Goal: Answer question/provide support

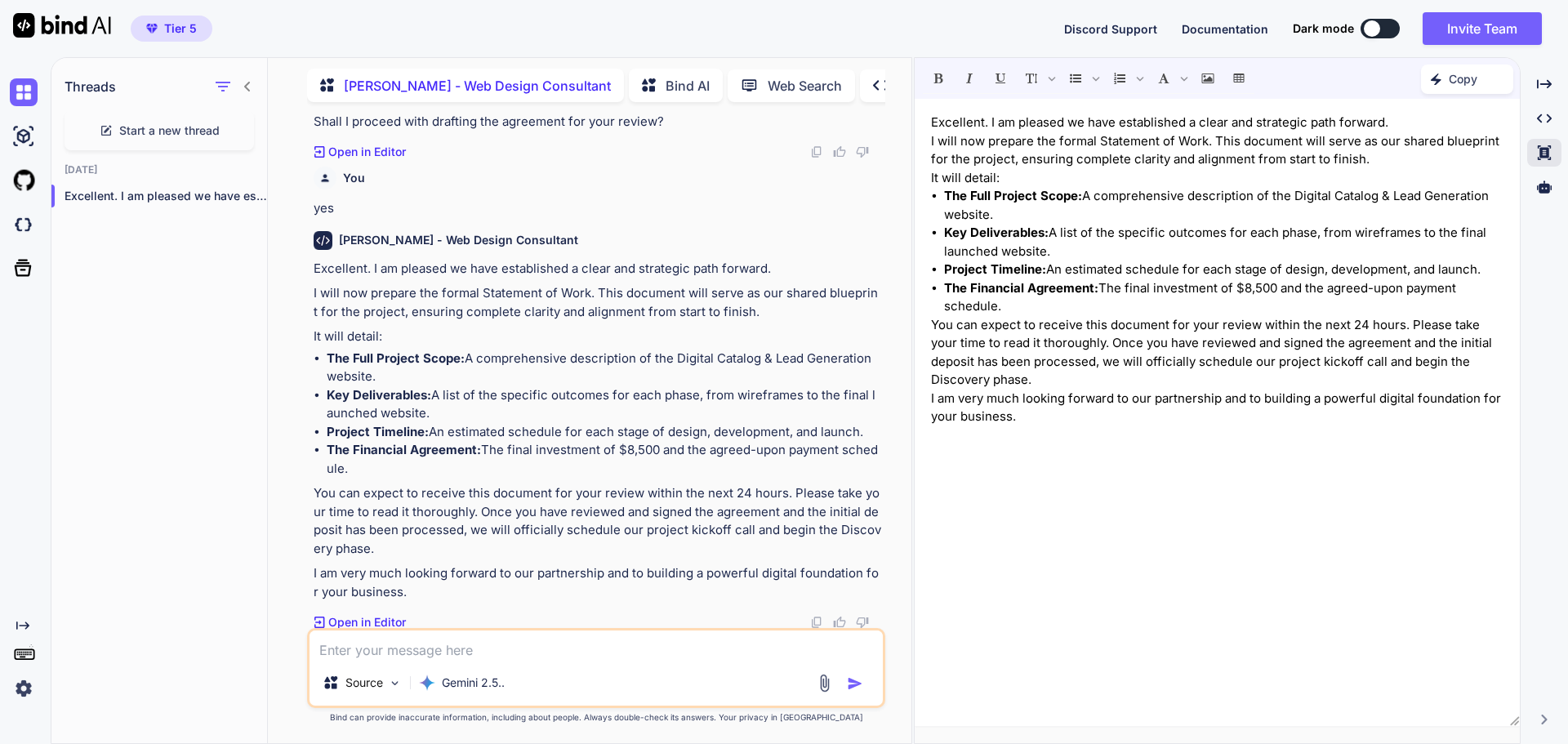
scroll to position [16625, 0]
click at [1132, 414] on p "I am very much looking forward to our partnership and to building a powerful di…" at bounding box center [1217, 408] width 572 height 37
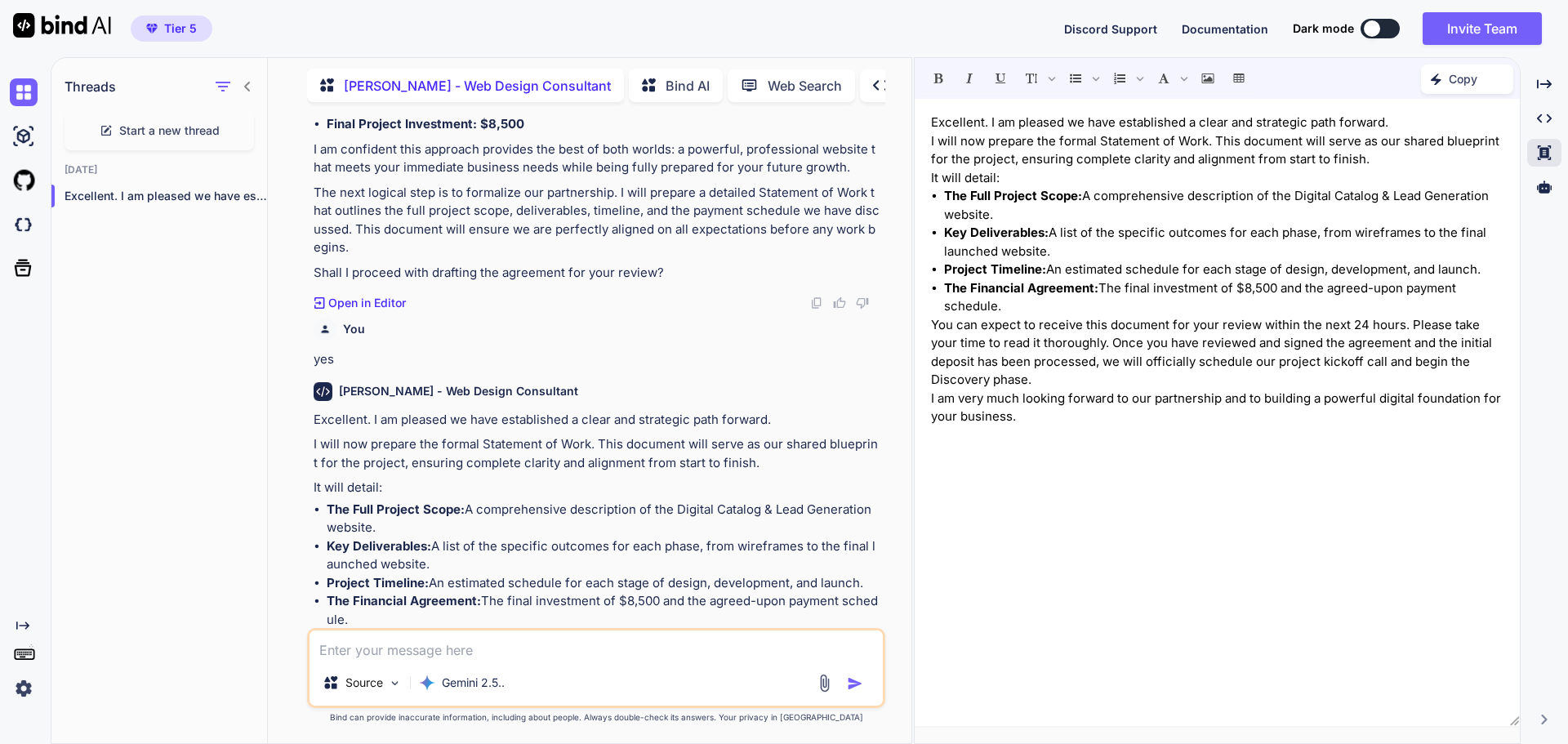
scroll to position [16461, 0]
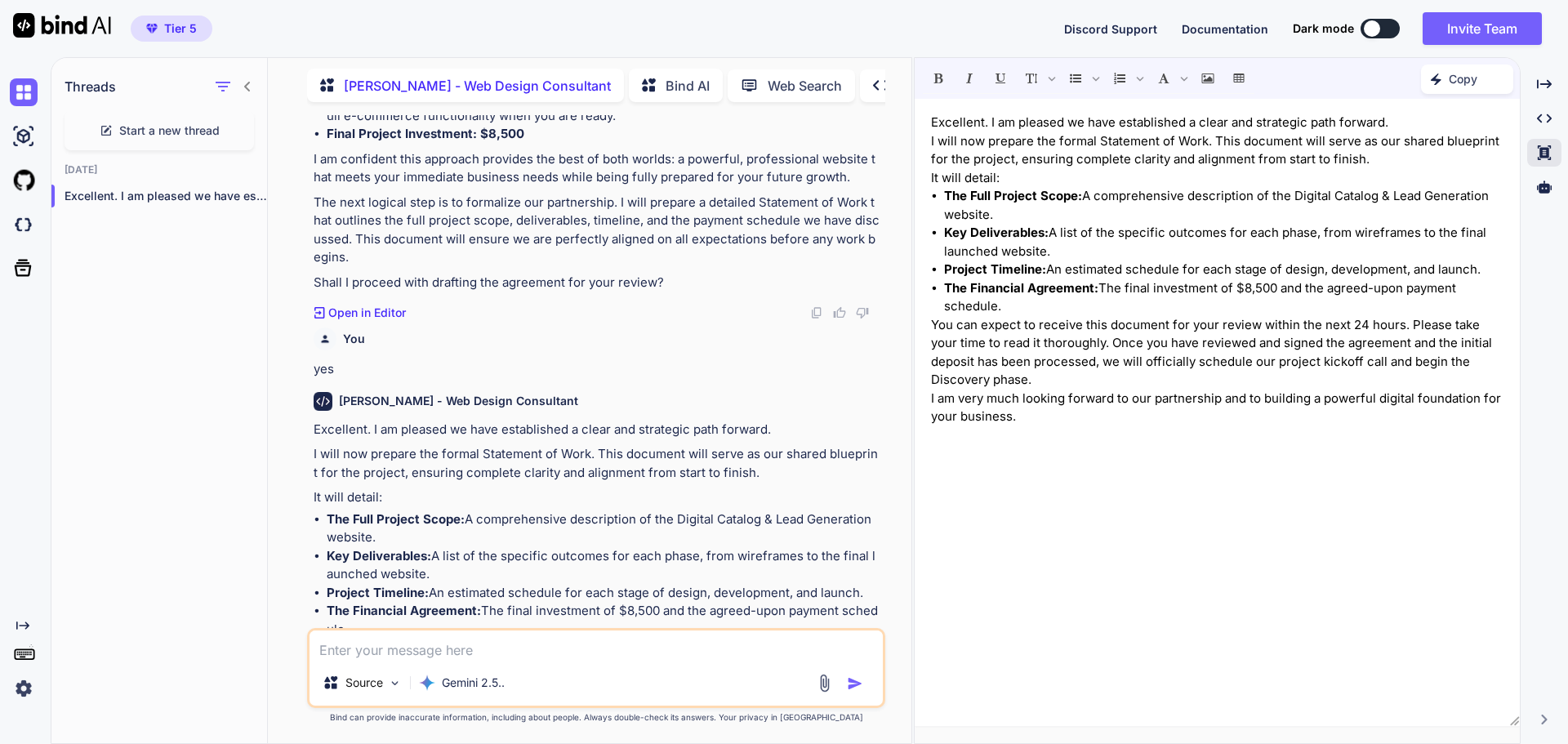
click at [361, 313] on p "Open in Editor" at bounding box center [367, 312] width 78 height 16
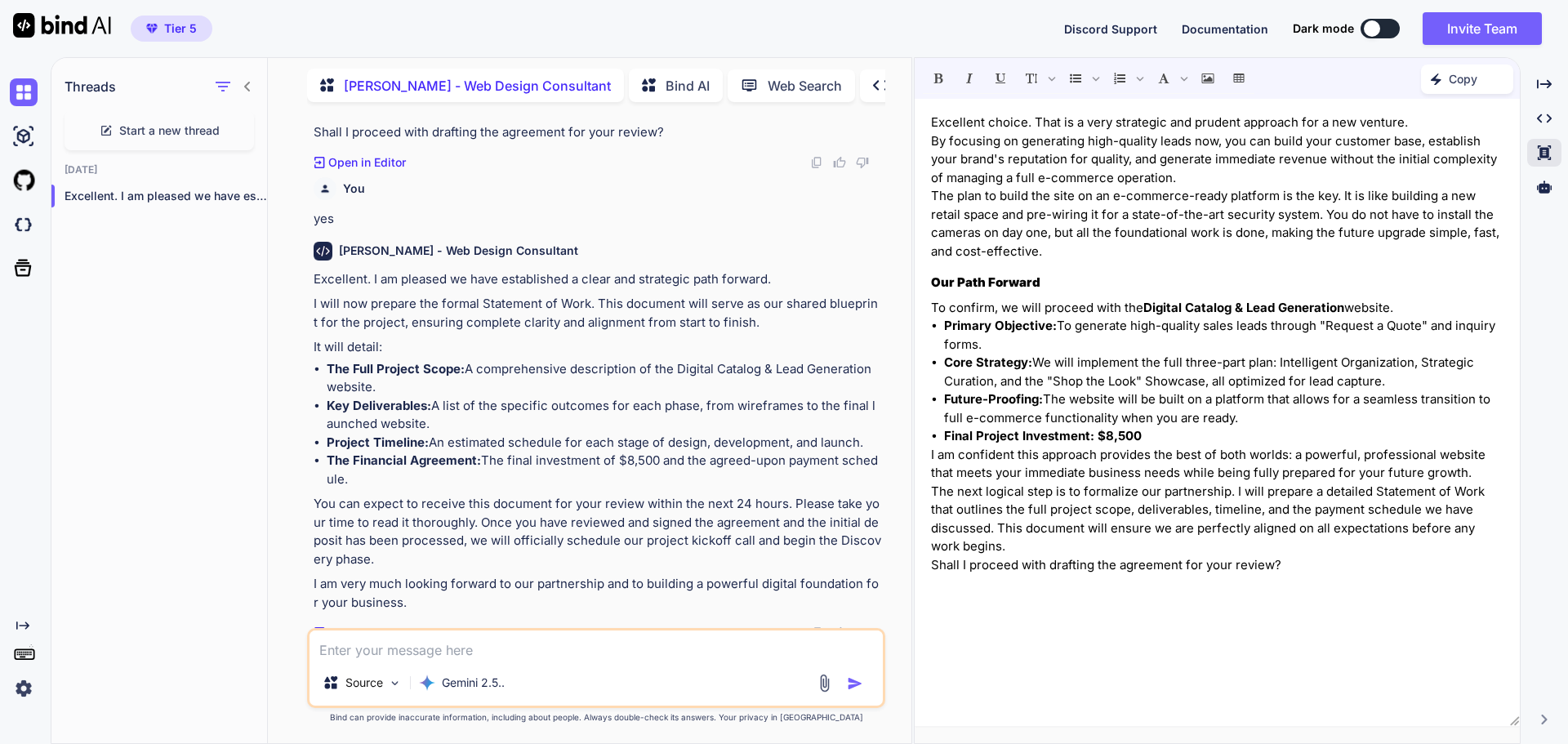
scroll to position [16625, 0]
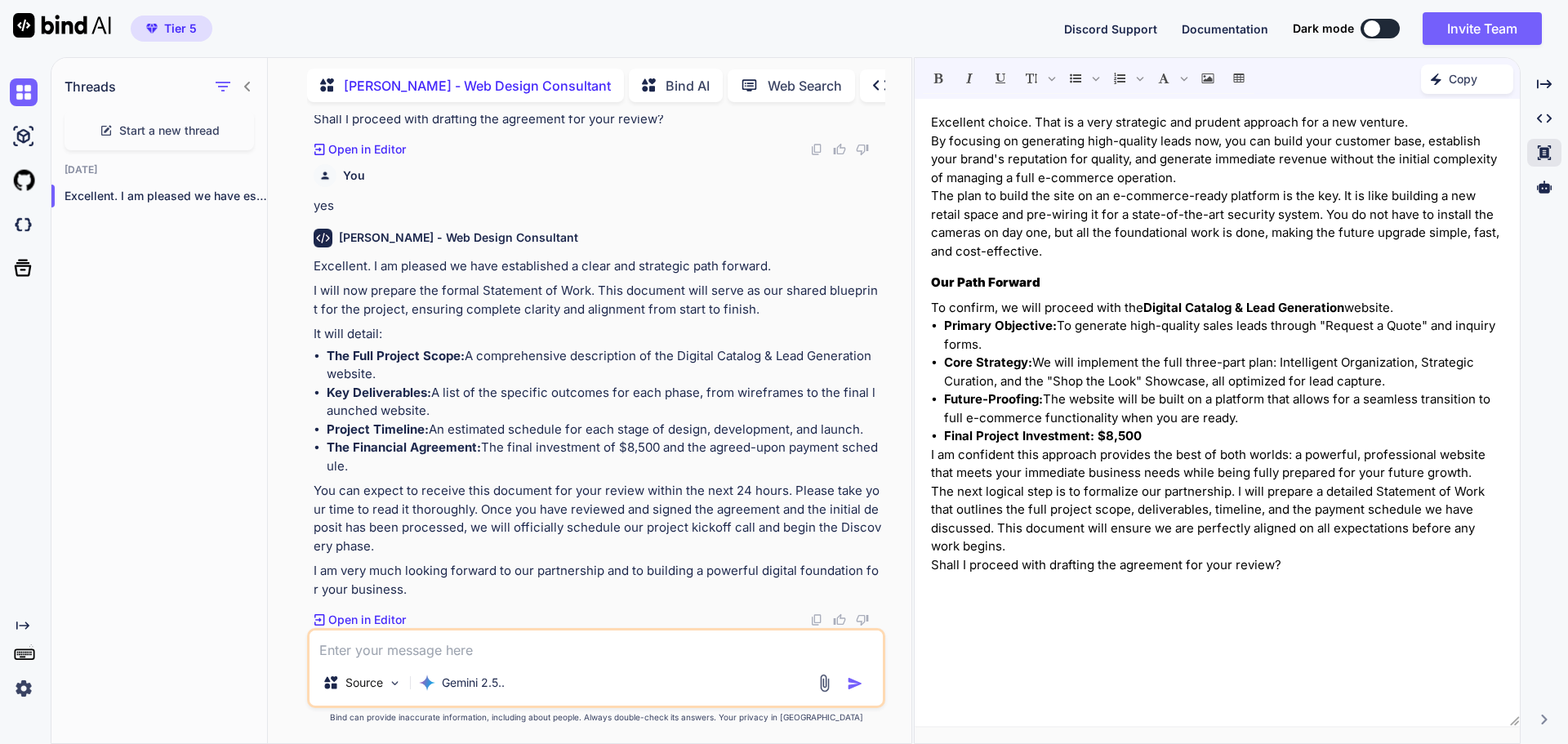
click at [433, 642] on textarea at bounding box center [596, 646] width 573 height 30
click at [401, 645] on textarea at bounding box center [596, 646] width 573 height 30
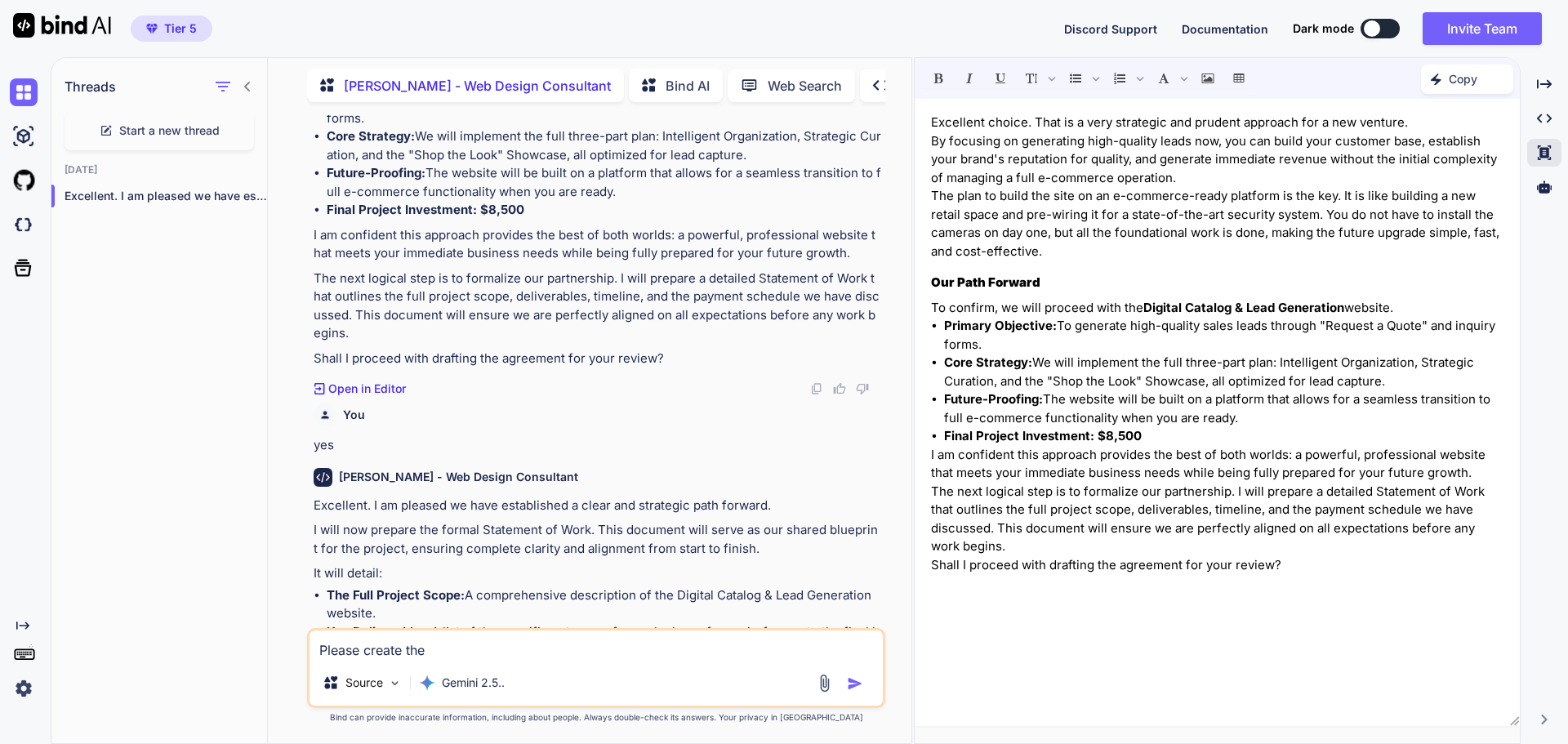
scroll to position [16380, 0]
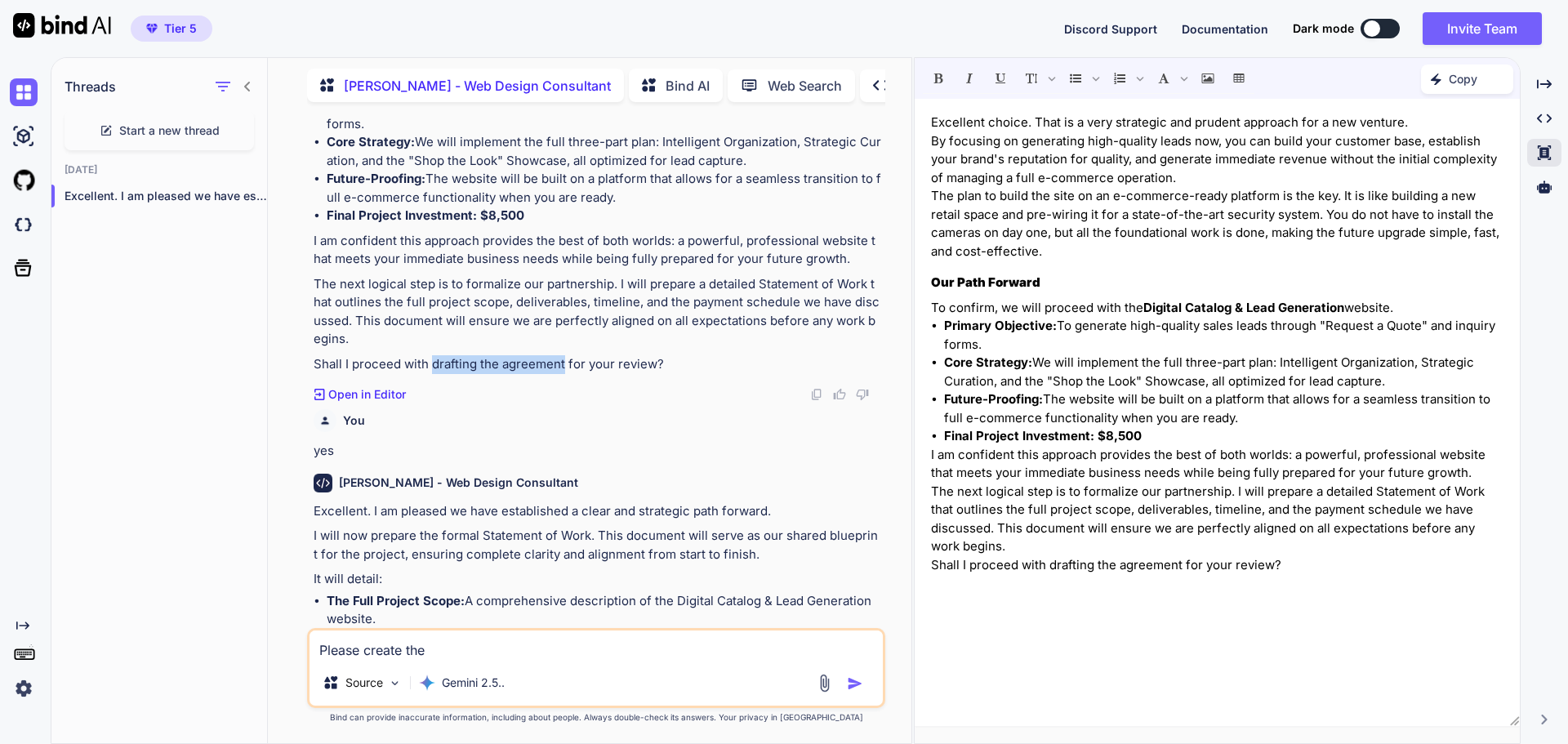
drag, startPoint x: 435, startPoint y: 363, endPoint x: 563, endPoint y: 367, distance: 128.1
click at [563, 367] on p "Shall I proceed with drafting the agreement for your review?" at bounding box center [597, 364] width 568 height 19
copy p "drafting the agreement"
drag, startPoint x: 366, startPoint y: 647, endPoint x: 437, endPoint y: 650, distance: 71.1
click at [437, 650] on textarea "Please create the" at bounding box center [596, 646] width 573 height 30
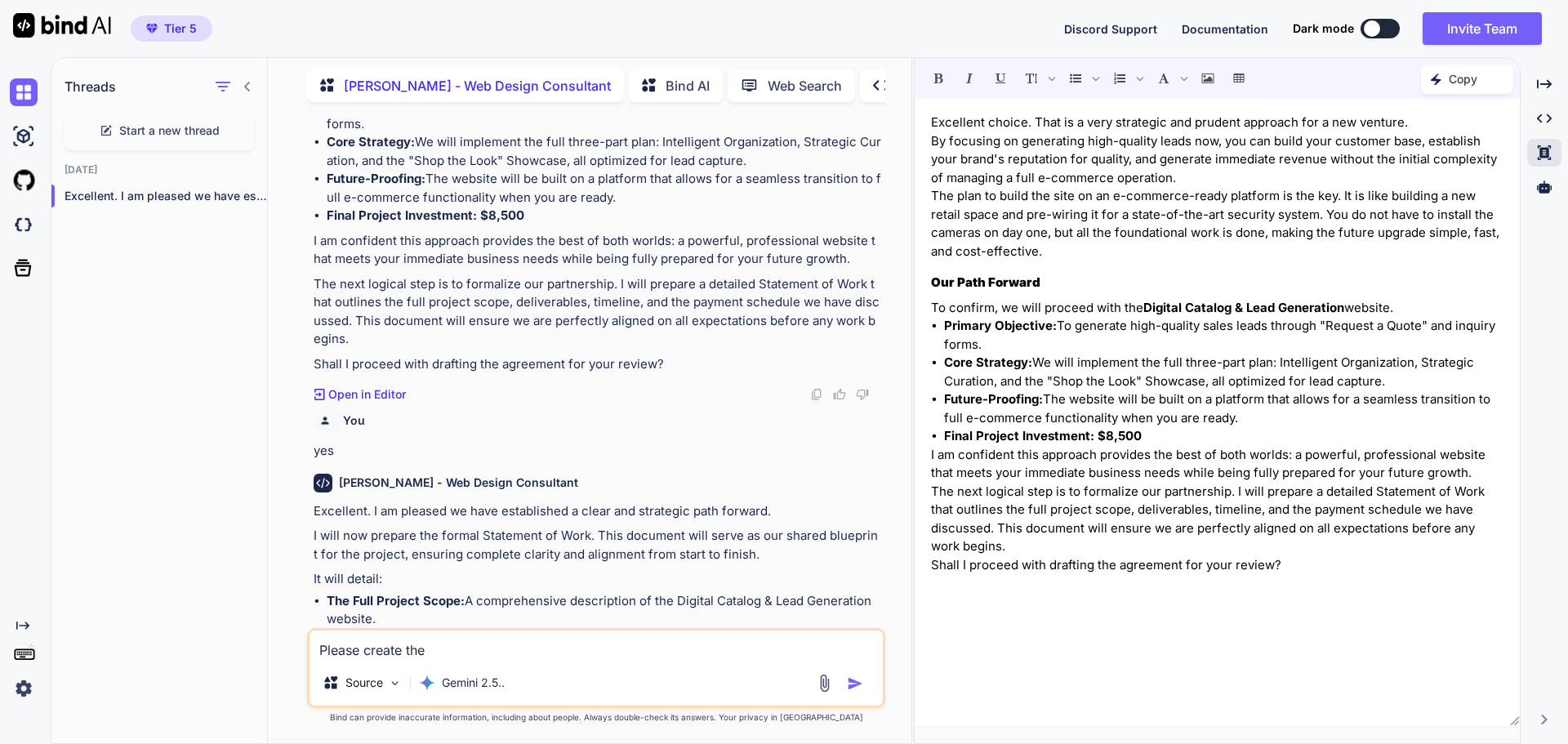
paste textarea "drafting the agreement"
type textarea "Please drafting the agreement"
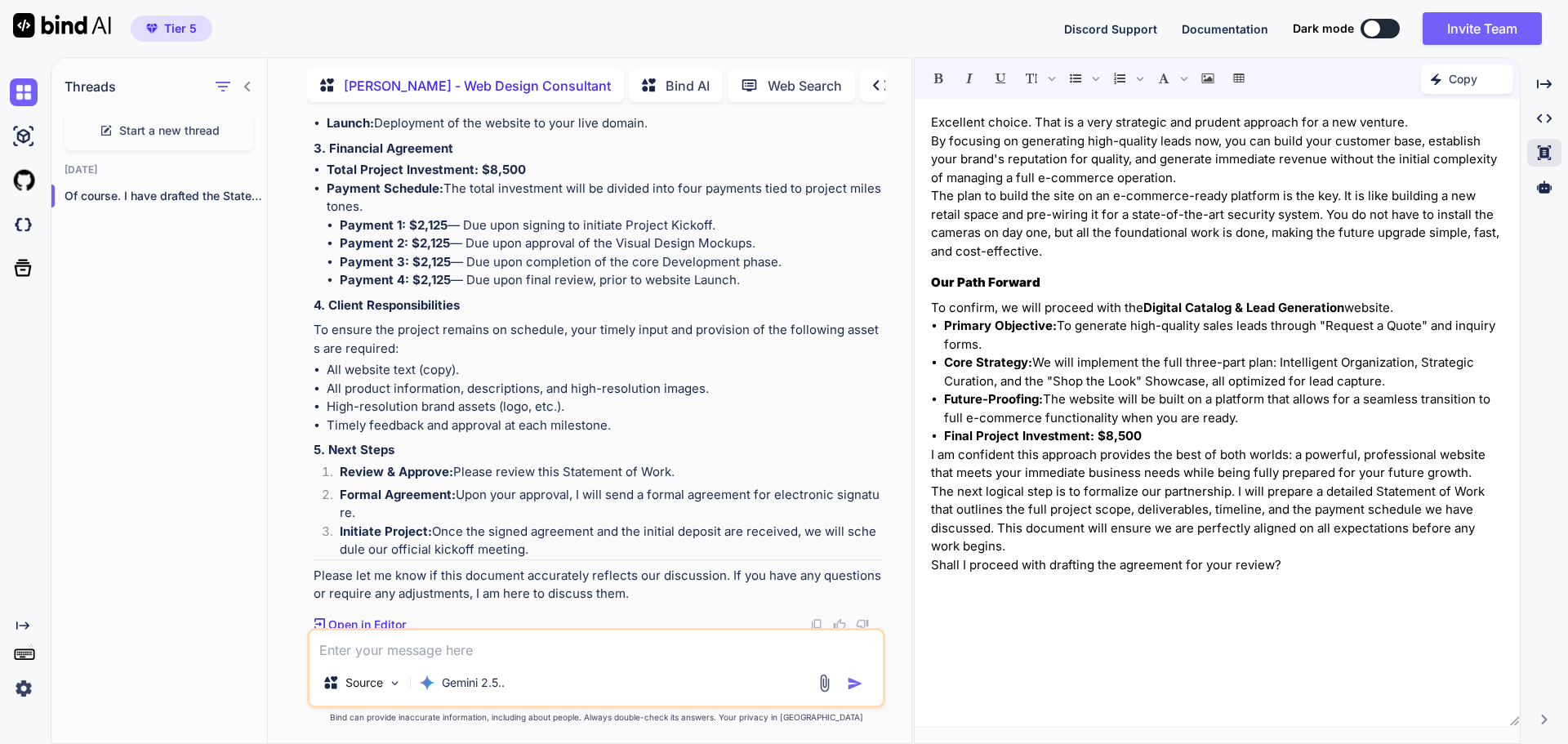
scroll to position [18204, 0]
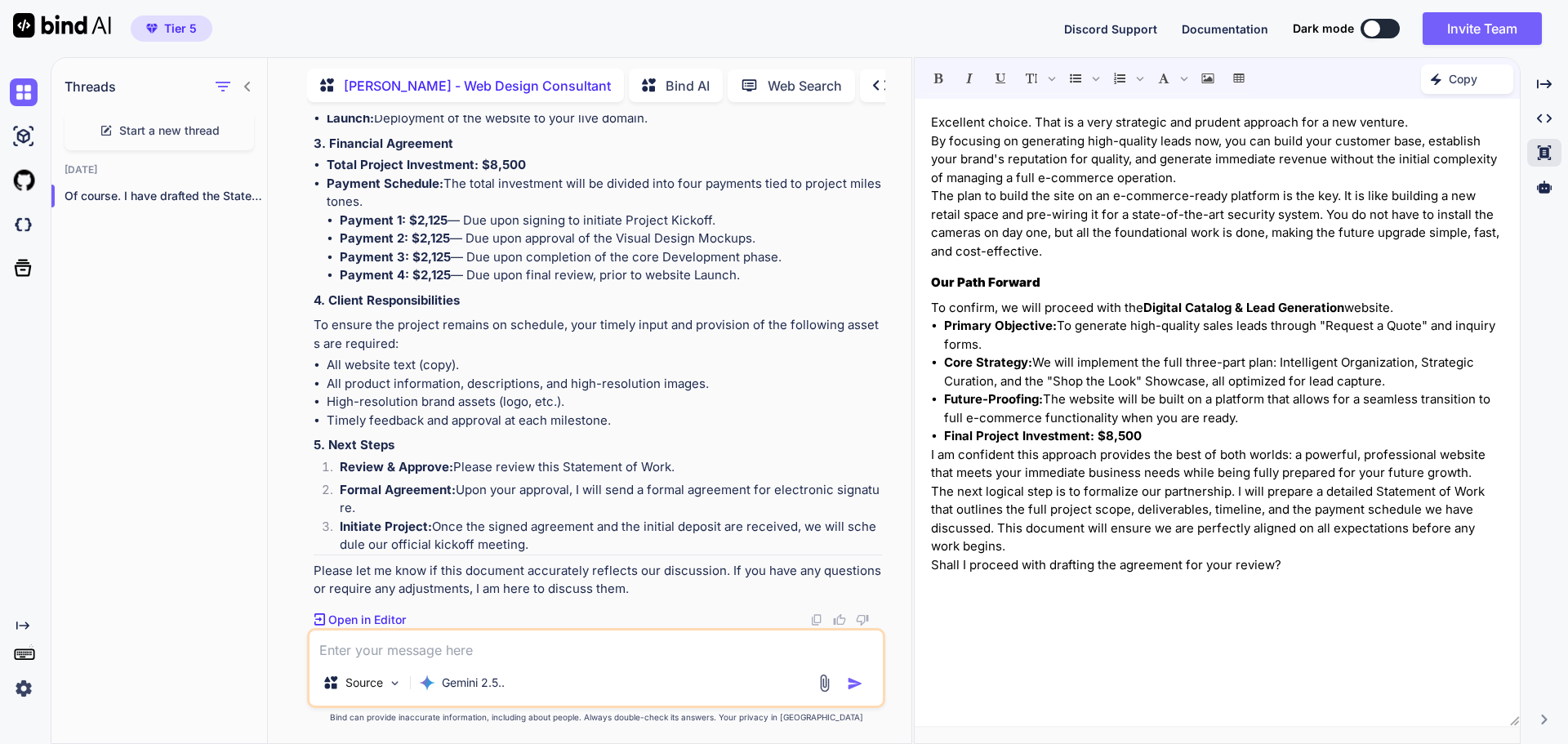
click at [362, 616] on p "Open in Editor" at bounding box center [367, 620] width 78 height 16
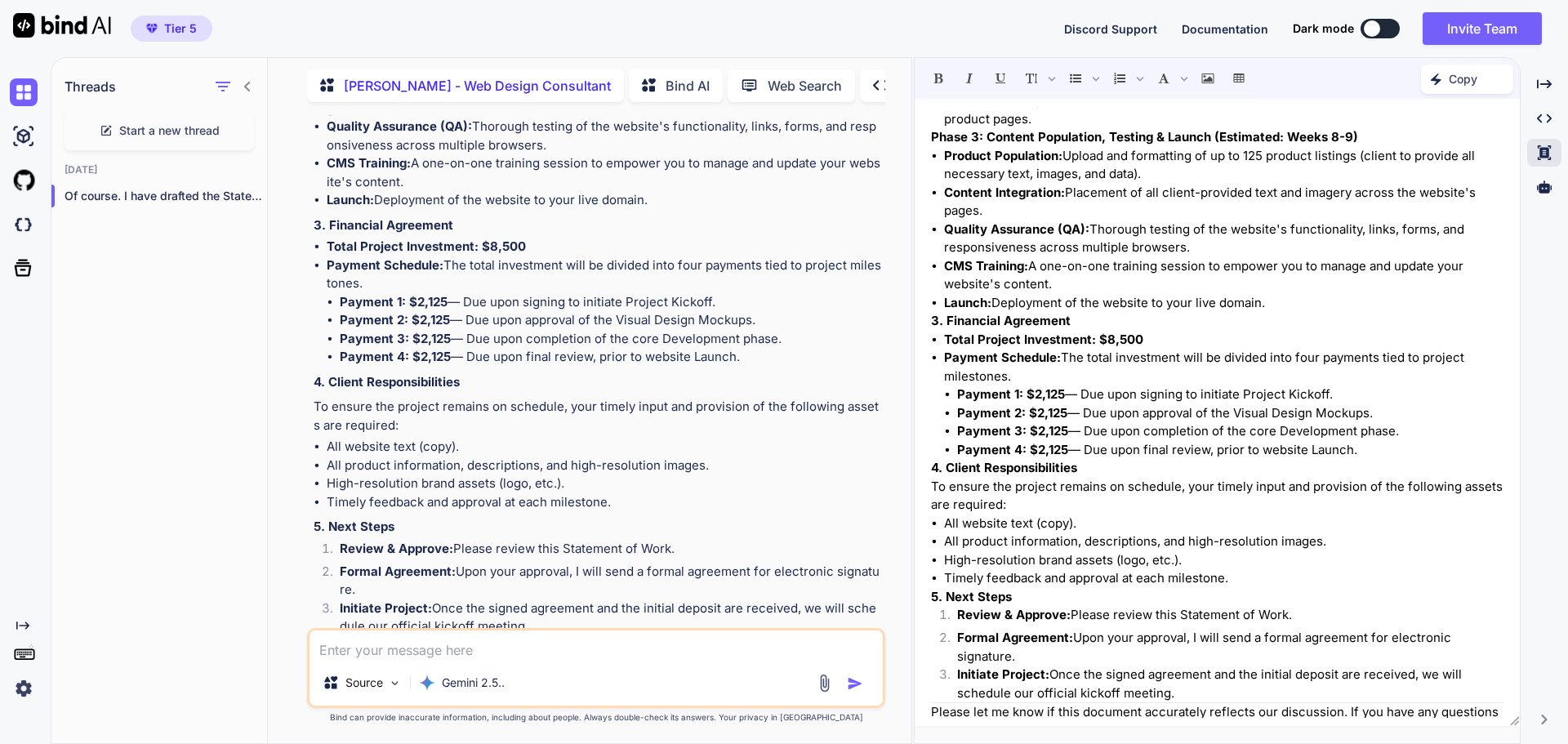
scroll to position [732, 0]
